Goal: Task Accomplishment & Management: Contribute content

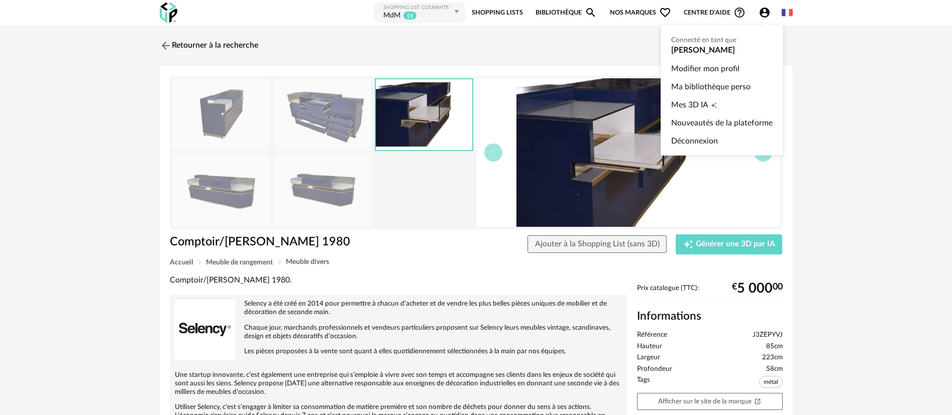
click at [763, 12] on icon "Account Circle icon" at bounding box center [764, 13] width 12 height 12
click at [714, 87] on link "Ma bibliothèque perso" at bounding box center [721, 87] width 101 height 18
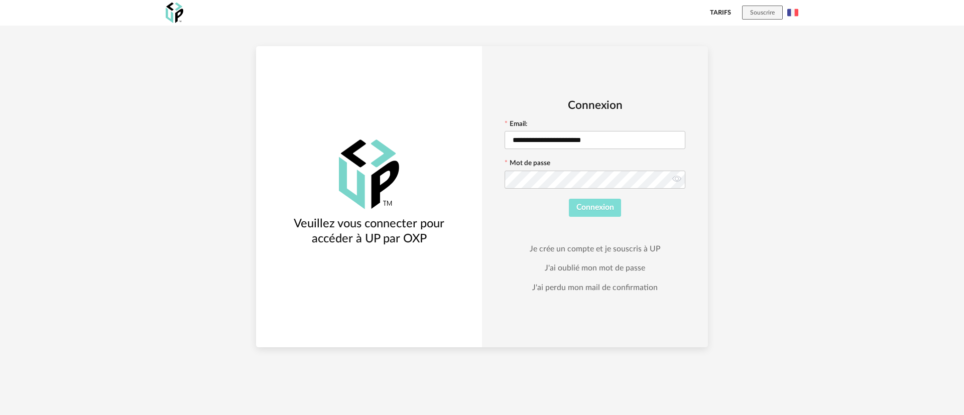
click at [614, 210] on span "Connexion" at bounding box center [596, 207] width 38 height 8
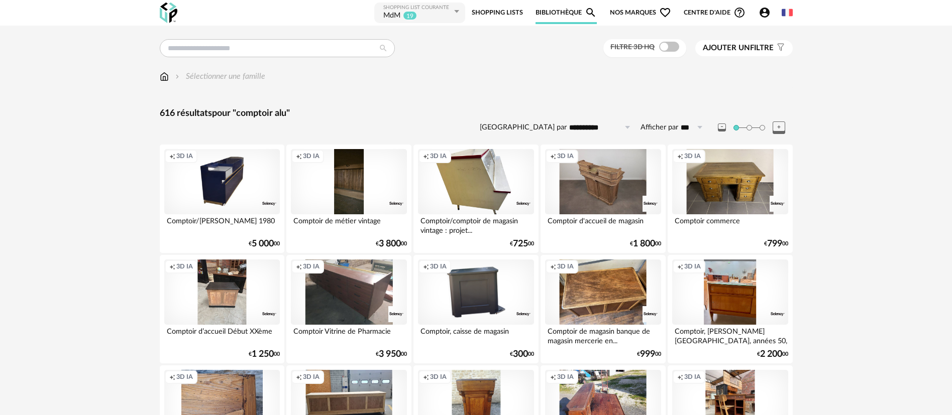
click at [778, 15] on div "Account Circle icon Compte Connecté en tant que [PERSON_NAME] Modifier mon prof…" at bounding box center [766, 13] width 29 height 12
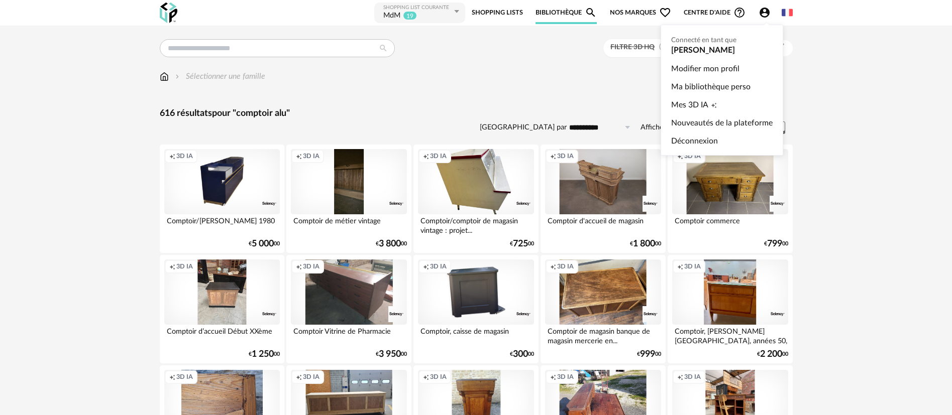
click at [768, 13] on icon "Account Circle icon" at bounding box center [764, 13] width 10 height 10
click at [721, 87] on link "Ma bibliothèque perso" at bounding box center [721, 87] width 101 height 18
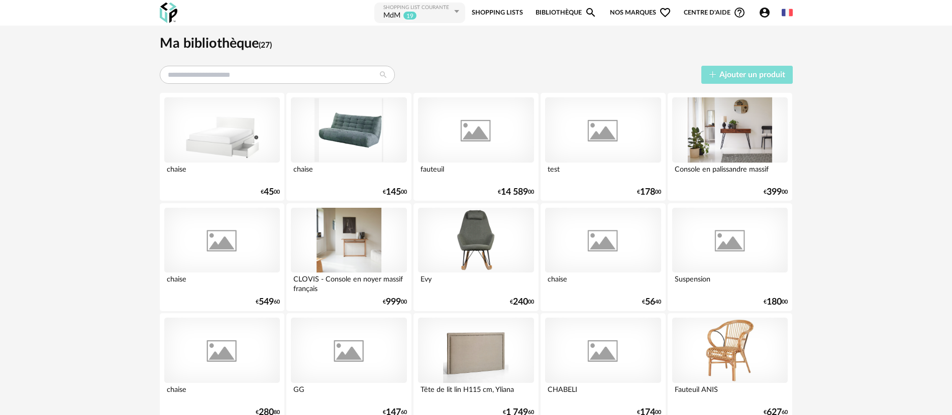
click at [729, 79] on button "Ajouter un produit" at bounding box center [746, 75] width 91 height 19
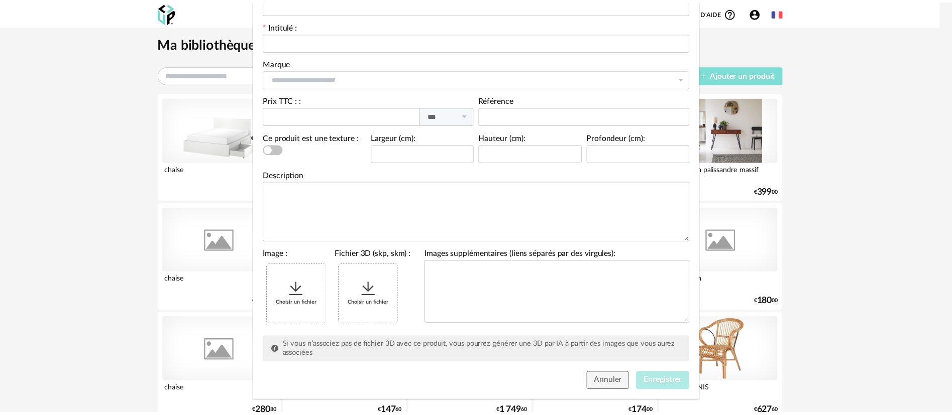
scroll to position [121, 0]
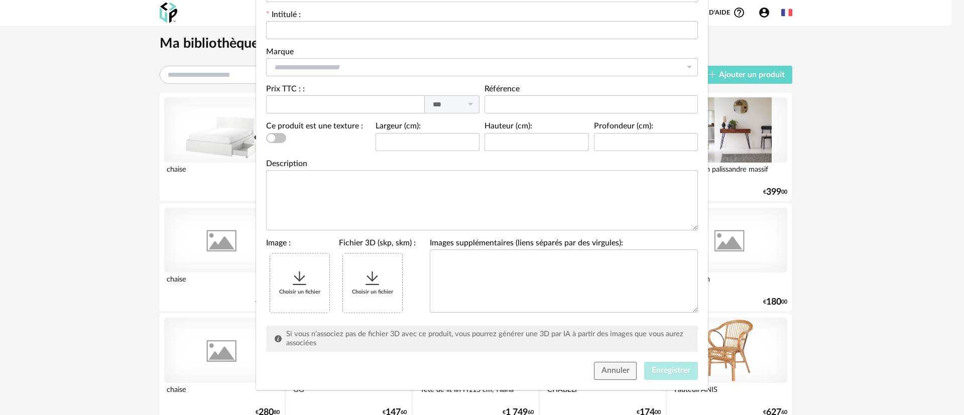
click at [127, 174] on div "Ajouter une référence URL du produit Intitulé : Marque Atelier de la nuagerie &…" at bounding box center [482, 207] width 964 height 415
click at [765, 12] on div "Ajouter une référence URL du produit Intitulé : Marque Atelier de la nuagerie &…" at bounding box center [482, 207] width 964 height 415
click at [837, 66] on div "Ajouter une référence URL du produit Intitulé : Marque Atelier de la nuagerie &…" at bounding box center [482, 207] width 964 height 415
click at [616, 376] on button "Annuler" at bounding box center [615, 371] width 43 height 18
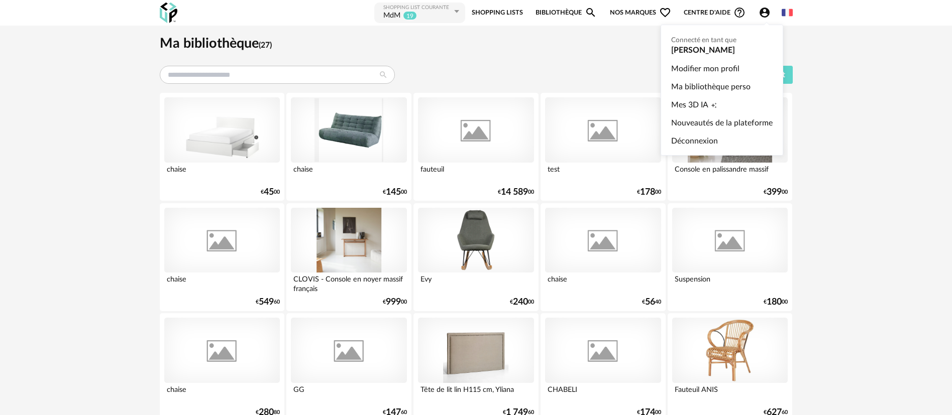
click at [762, 15] on icon "Account Circle icon" at bounding box center [764, 13] width 12 height 12
